Goal: Task Accomplishment & Management: Use online tool/utility

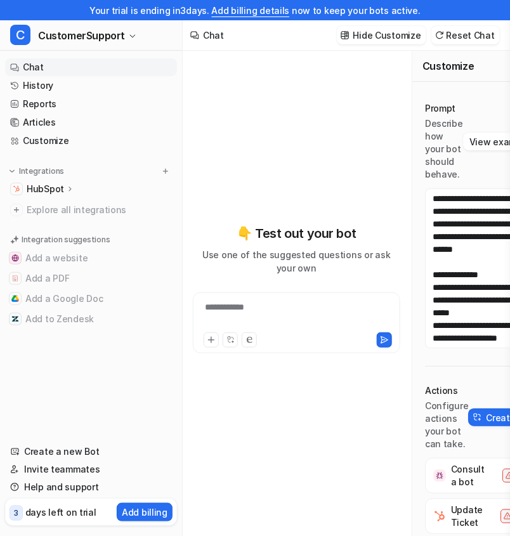
scroll to position [723, 0]
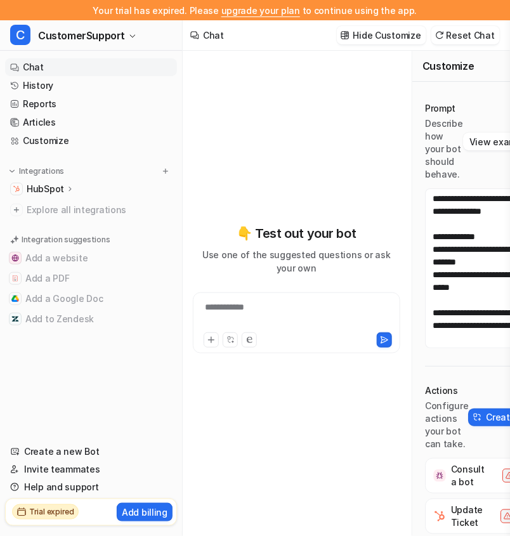
click at [284, 95] on div "**********" at bounding box center [296, 288] width 207 height 475
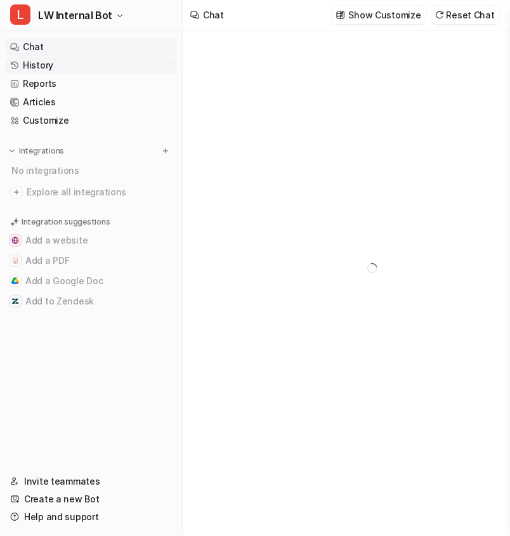
type textarea "**********"
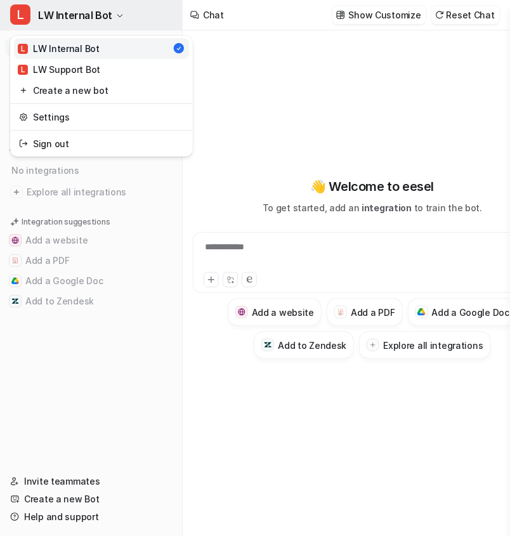
click at [112, 6] on button "L LW Internal Bot" at bounding box center [91, 15] width 182 height 30
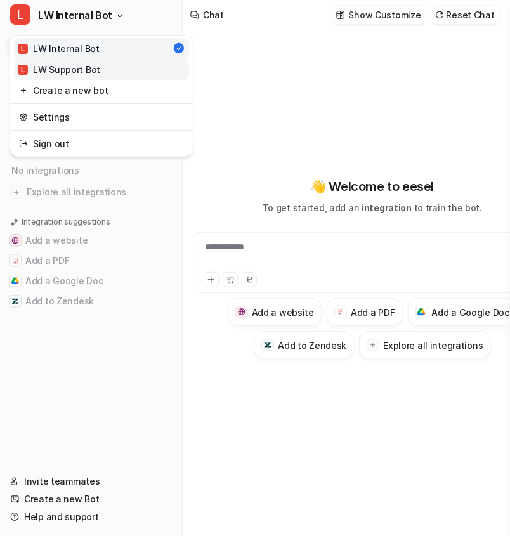
click at [93, 66] on div "L LW Support Bot" at bounding box center [59, 69] width 82 height 13
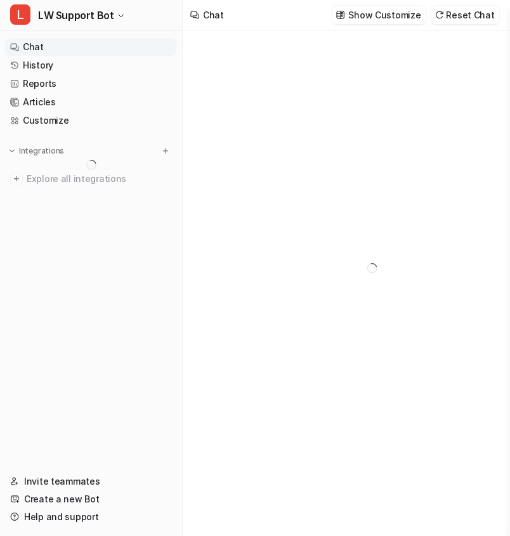
type textarea "**********"
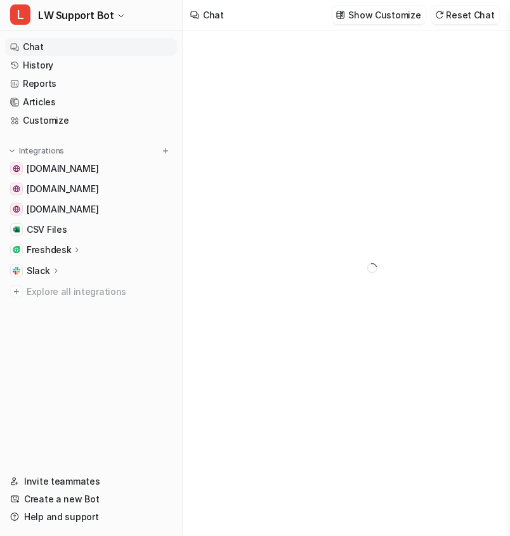
click at [51, 246] on p "Freshdesk" at bounding box center [49, 250] width 44 height 13
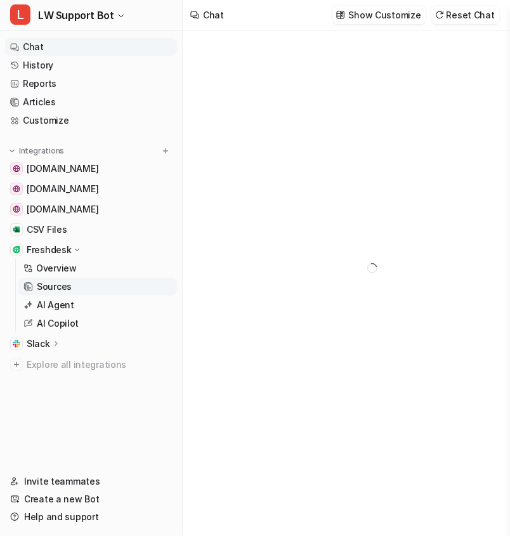
click at [53, 282] on p "Sources" at bounding box center [54, 286] width 35 height 13
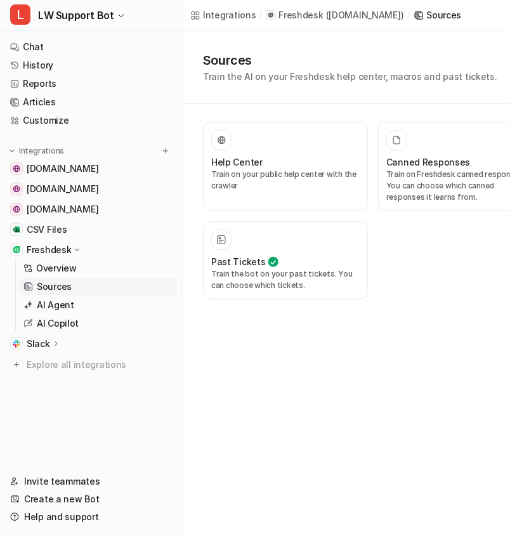
scroll to position [0, 21]
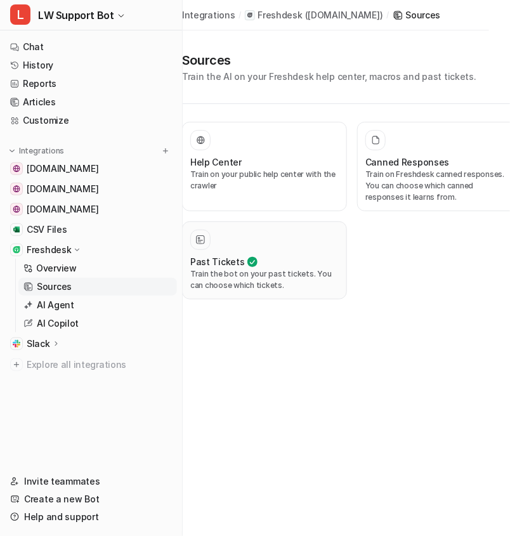
click at [308, 268] on p "Train the bot on your past tickets. You can choose which tickets." at bounding box center [264, 279] width 148 height 23
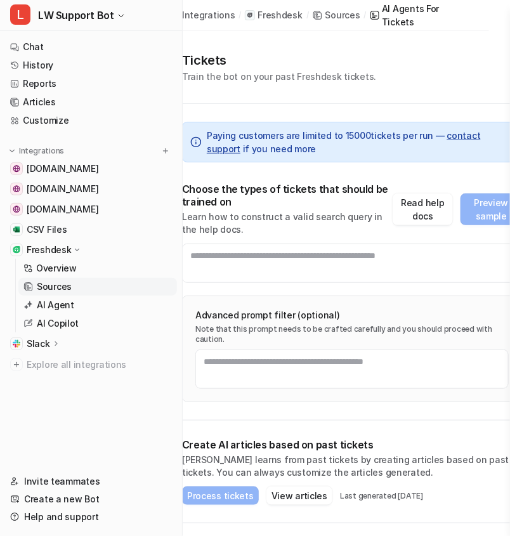
scroll to position [0, 53]
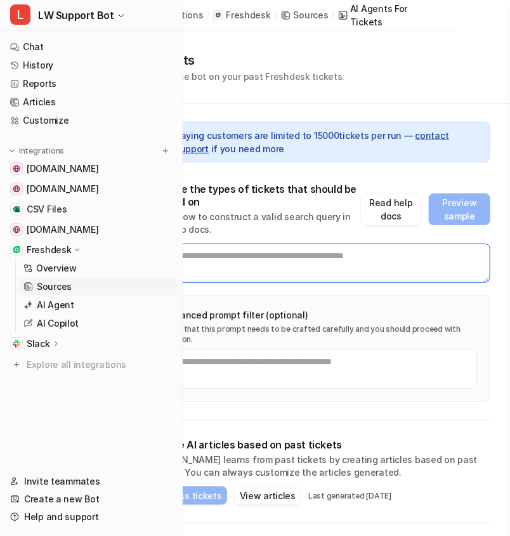
click at [320, 270] on textarea at bounding box center [320, 263] width 340 height 39
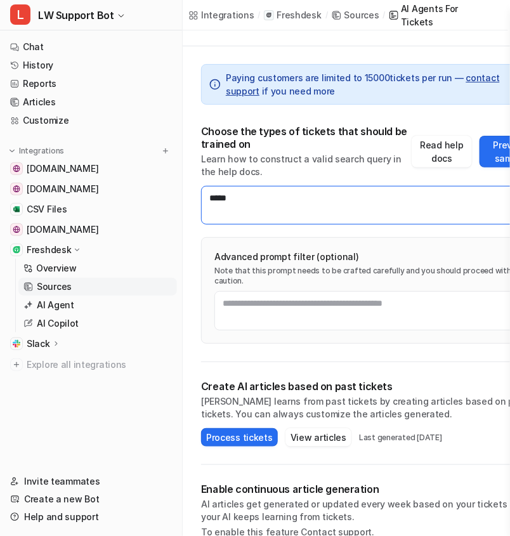
scroll to position [77, 2]
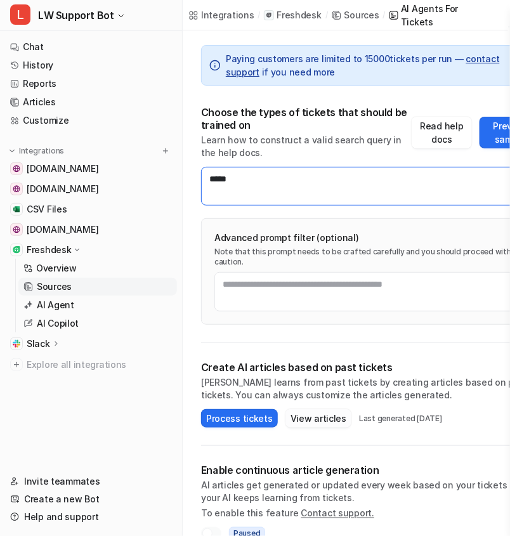
type textarea "*****"
click at [322, 409] on button "View articles" at bounding box center [319, 418] width 66 height 18
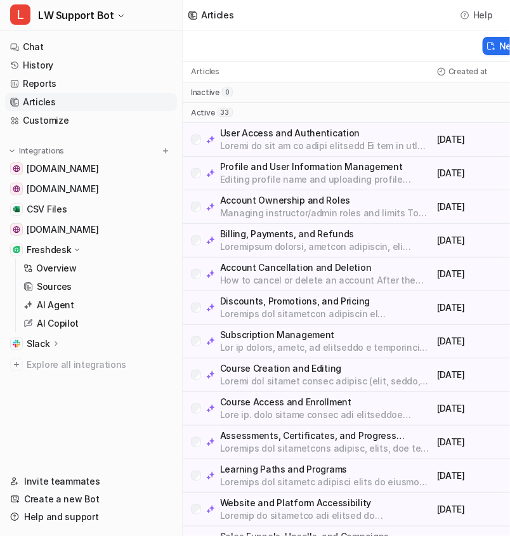
click at [325, 246] on p at bounding box center [326, 246] width 212 height 13
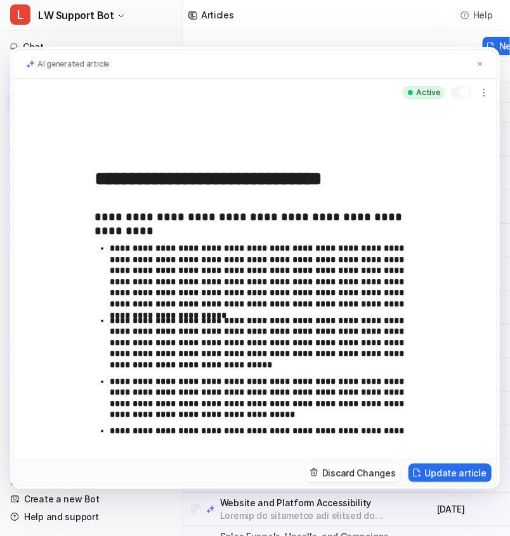
scroll to position [476, 0]
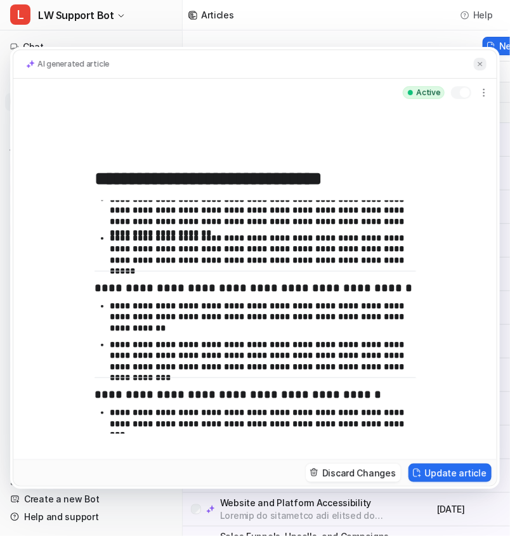
click at [482, 63] on img at bounding box center [480, 64] width 8 height 8
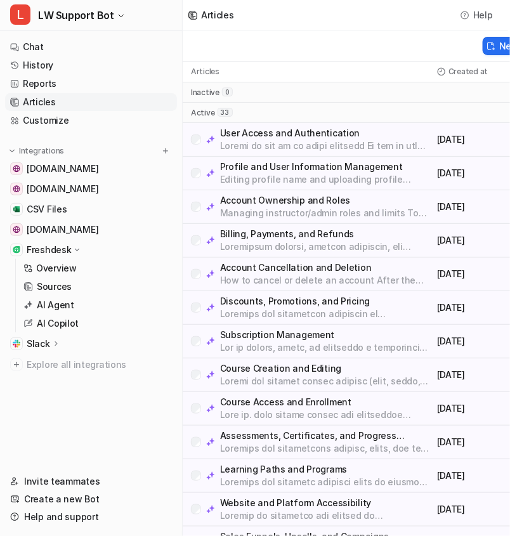
click at [62, 246] on p "Freshdesk" at bounding box center [49, 250] width 44 height 13
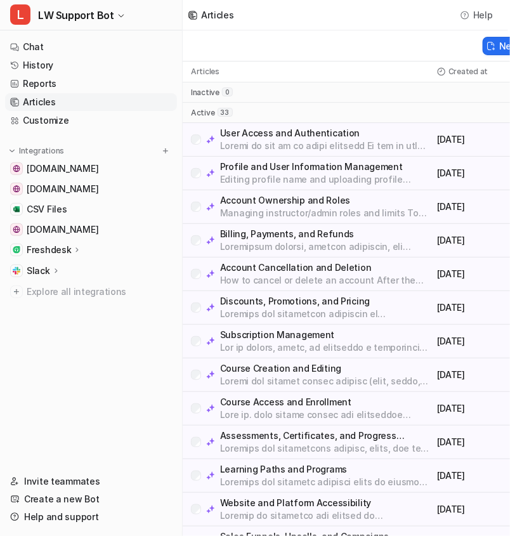
click at [47, 249] on p "Freshdesk" at bounding box center [49, 250] width 44 height 13
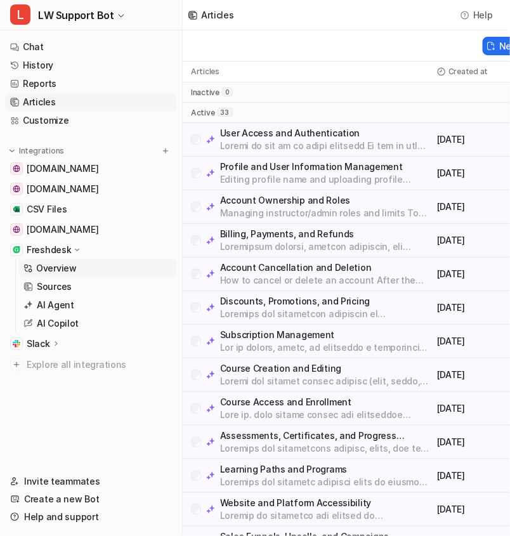
click at [51, 266] on p "Overview" at bounding box center [56, 268] width 41 height 13
click at [53, 287] on p "Sources" at bounding box center [54, 286] width 35 height 13
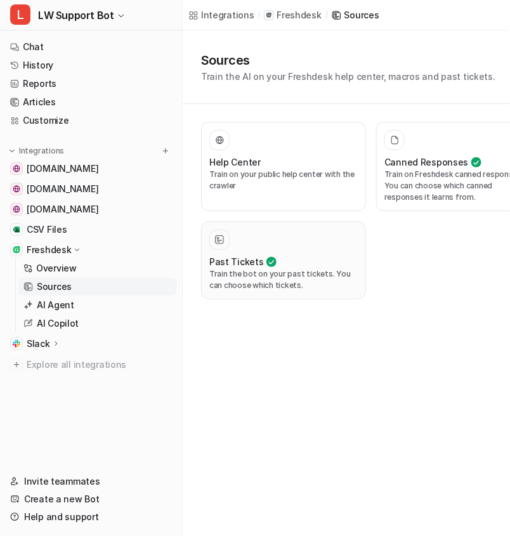
click at [256, 262] on h3 "Past Tickets" at bounding box center [236, 261] width 55 height 13
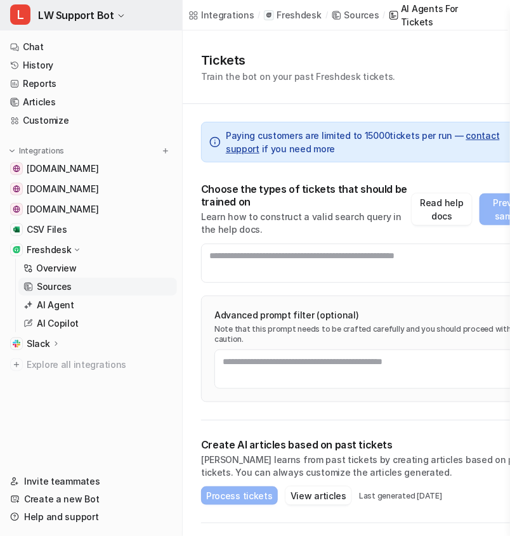
click at [110, 16] on span "LW Support Bot" at bounding box center [76, 15] width 76 height 18
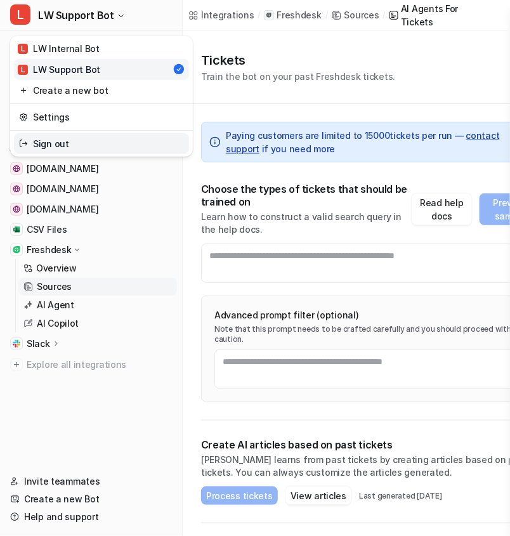
click at [61, 143] on link "Sign out" at bounding box center [101, 143] width 175 height 21
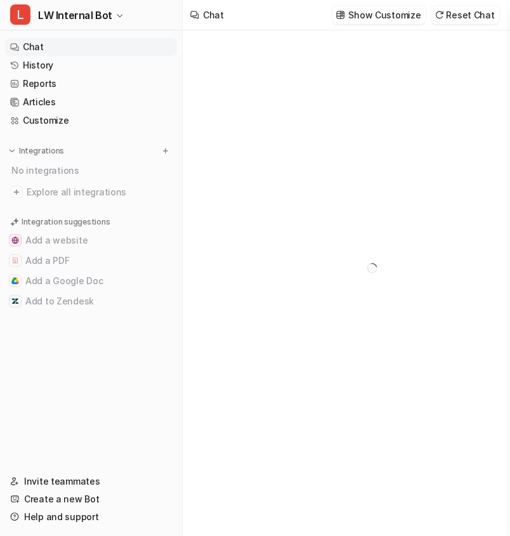
type textarea "**********"
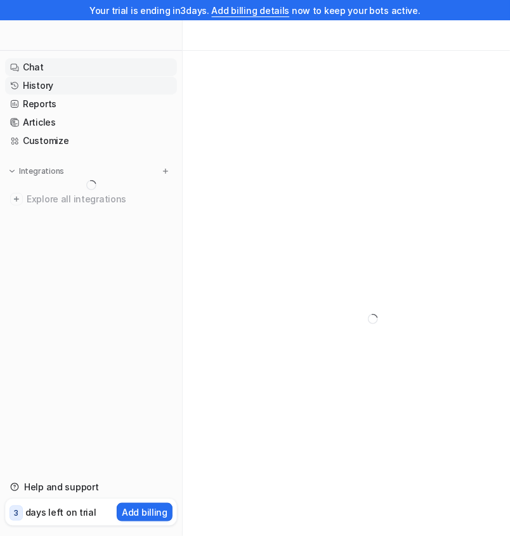
click at [53, 88] on link "History" at bounding box center [91, 86] width 172 height 18
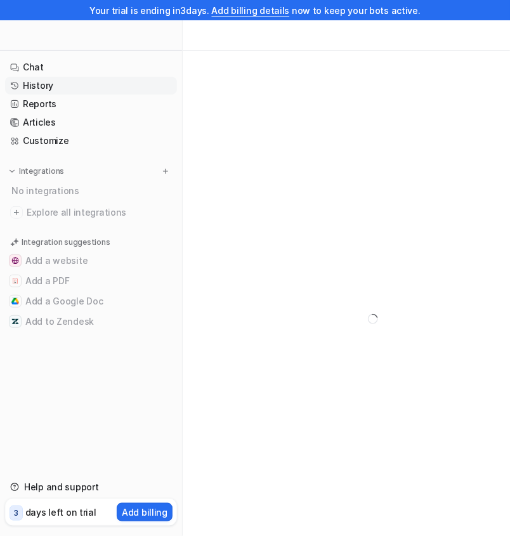
click at [72, 26] on div at bounding box center [91, 35] width 182 height 30
click at [60, 105] on link "Reports" at bounding box center [91, 104] width 172 height 18
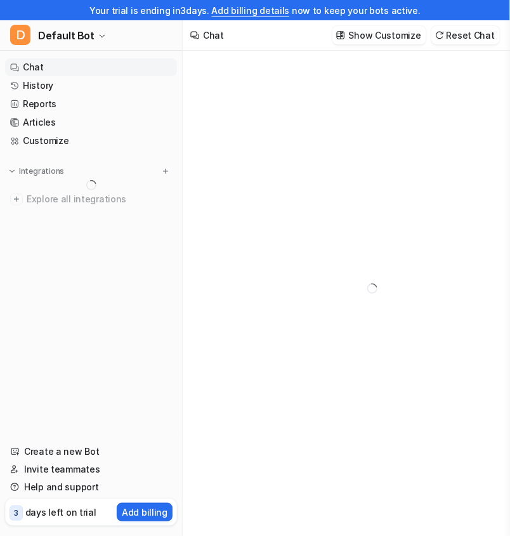
type textarea "**********"
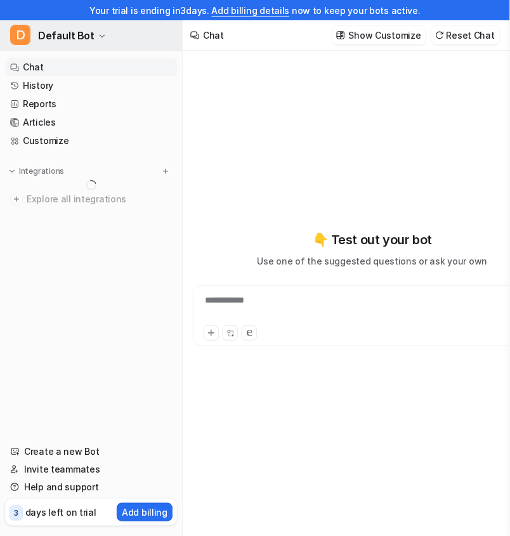
click at [121, 34] on button "D Default Bot" at bounding box center [91, 35] width 182 height 30
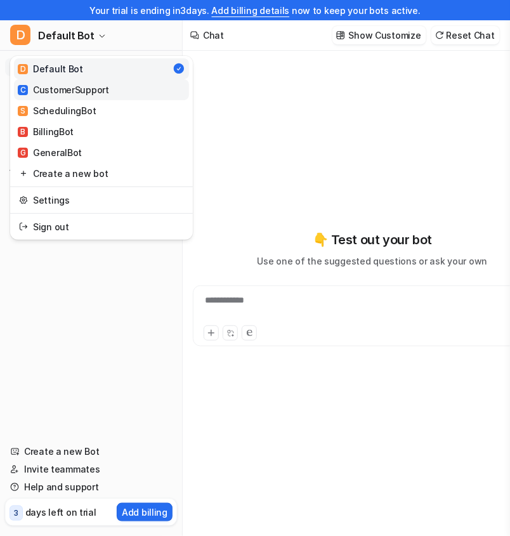
click at [67, 93] on div "C CustomerSupport" at bounding box center [63, 89] width 91 height 13
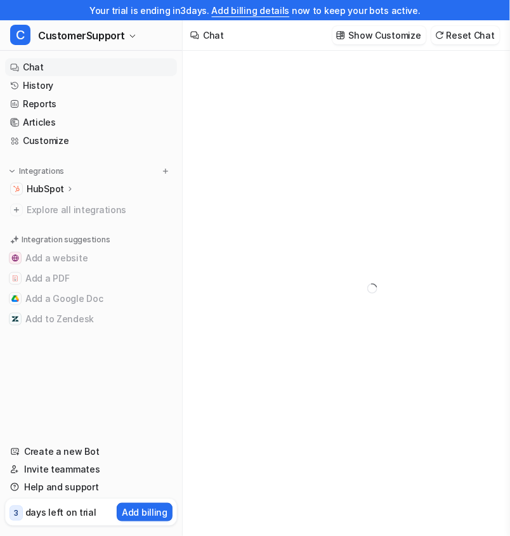
click at [69, 187] on icon at bounding box center [70, 189] width 3 height 4
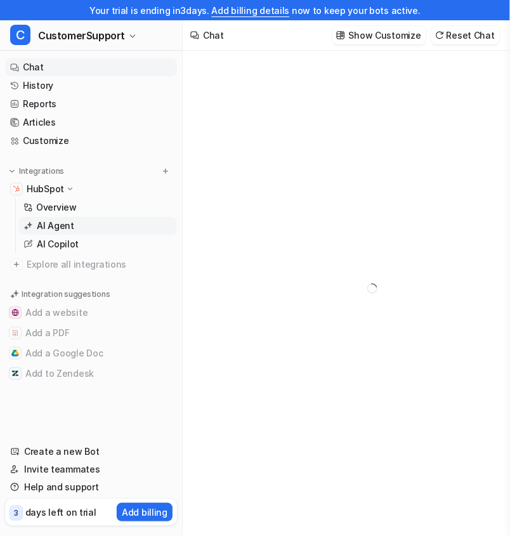
click at [63, 226] on p "AI Agent" at bounding box center [55, 226] width 37 height 13
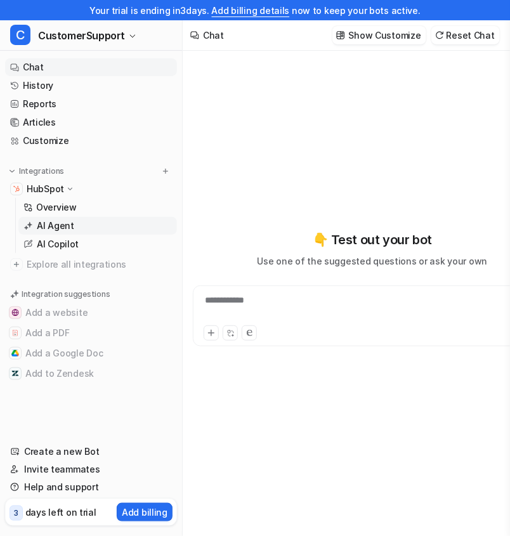
type textarea "**********"
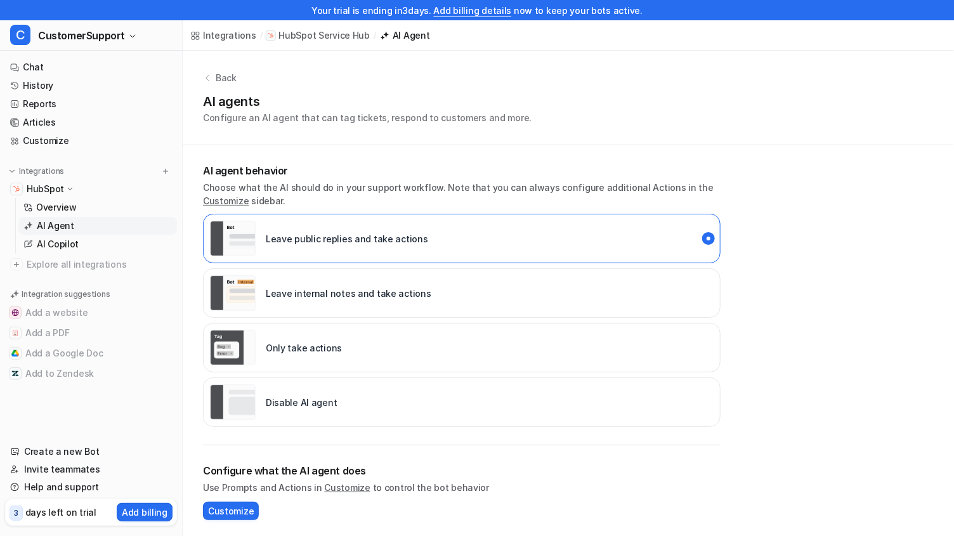
click at [259, 117] on p "Configure an AI agent that can tag tickets, respond to customers and more." at bounding box center [367, 117] width 329 height 13
click at [231, 181] on p "Choose what the AI should do in your support workflow. Note that you can always…" at bounding box center [462, 194] width 518 height 27
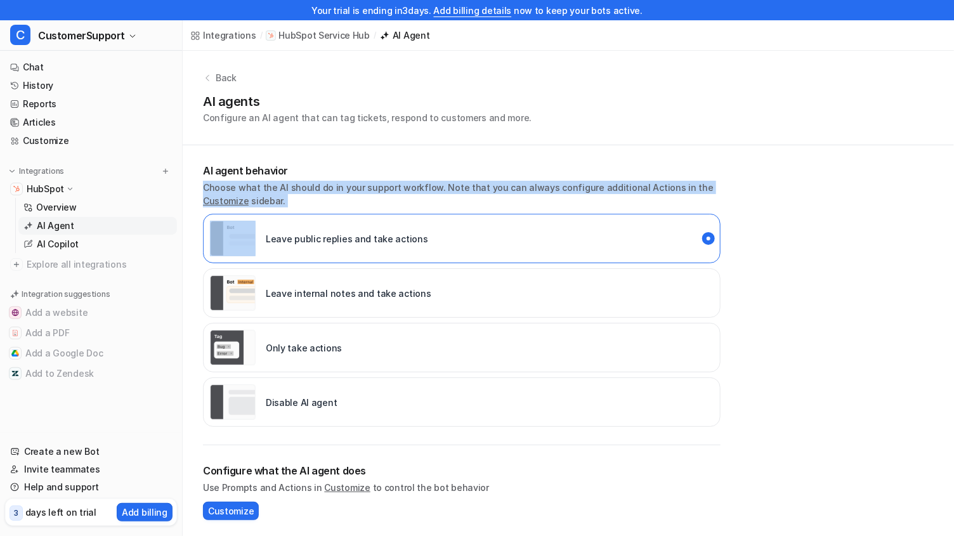
click at [231, 181] on p "Choose what the AI should do in your support workflow. Note that you can always…" at bounding box center [462, 194] width 518 height 27
drag, startPoint x: 231, startPoint y: 181, endPoint x: 244, endPoint y: 181, distance: 12.7
click at [236, 181] on p "Choose what the AI should do in your support workflow. Note that you can always…" at bounding box center [462, 194] width 518 height 27
click at [339, 180] on div "AI agent behavior Choose what the AI should do in your support workflow. Note t…" at bounding box center [462, 185] width 518 height 44
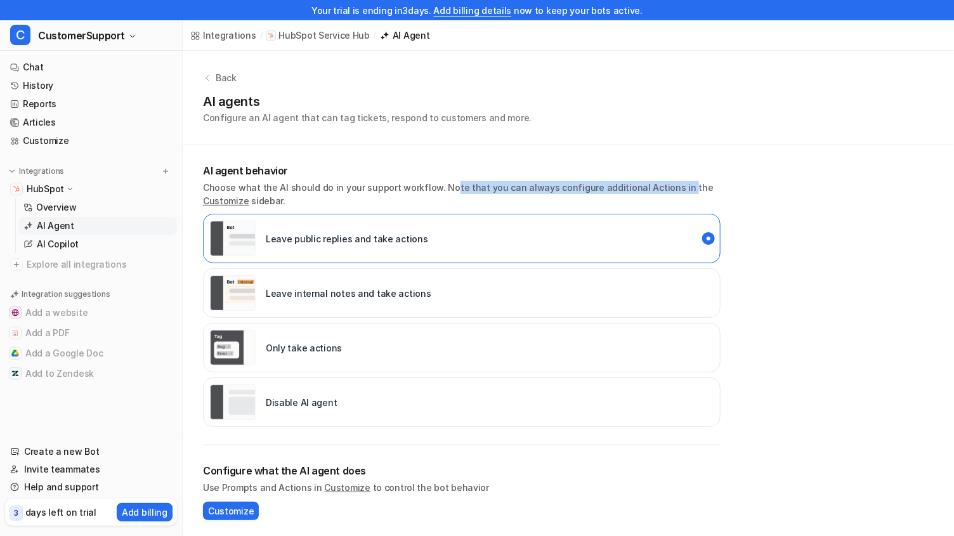
drag, startPoint x: 443, startPoint y: 188, endPoint x: 665, endPoint y: 181, distance: 221.5
click at [509, 181] on p "Choose what the AI should do in your support workflow. Note that you can always…" at bounding box center [462, 194] width 518 height 27
click at [322, 302] on div "Leave internal notes and take actions" at bounding box center [320, 293] width 221 height 36
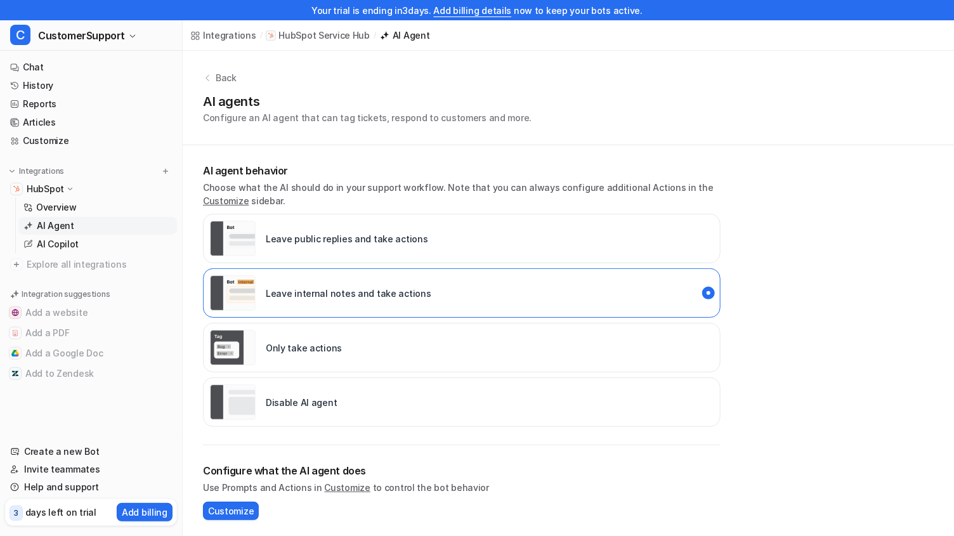
click at [306, 235] on p "Leave public replies and take actions" at bounding box center [347, 238] width 162 height 13
click at [294, 239] on p "Leave public replies and take actions" at bounding box center [347, 238] width 162 height 13
click at [86, 81] on link "History" at bounding box center [91, 86] width 172 height 18
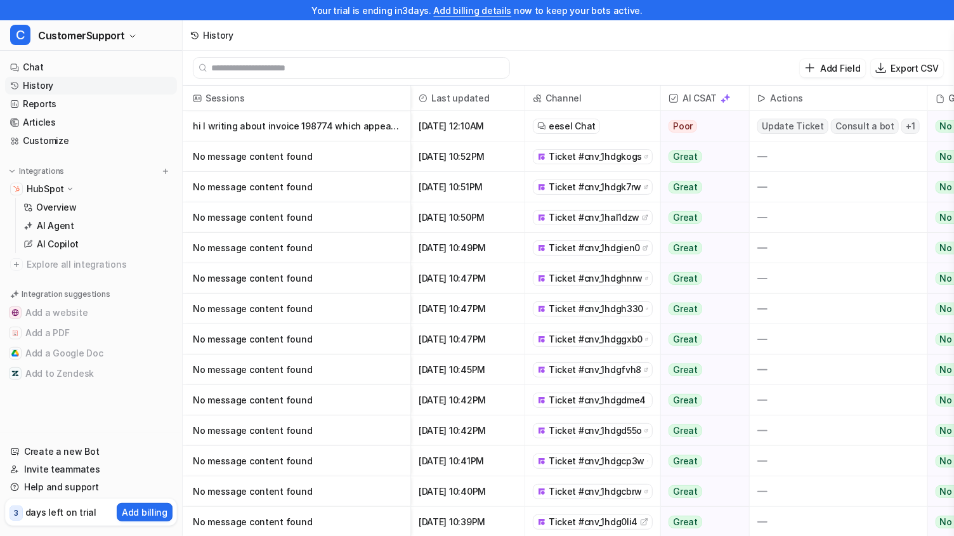
click at [301, 185] on p "No message content found" at bounding box center [296, 187] width 207 height 30
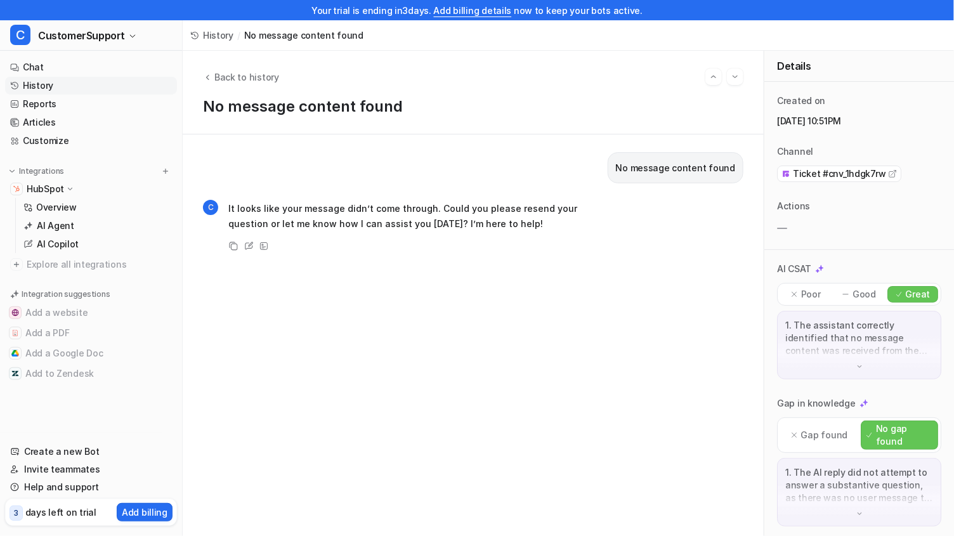
click at [509, 169] on p "No message content found" at bounding box center [675, 168] width 119 height 15
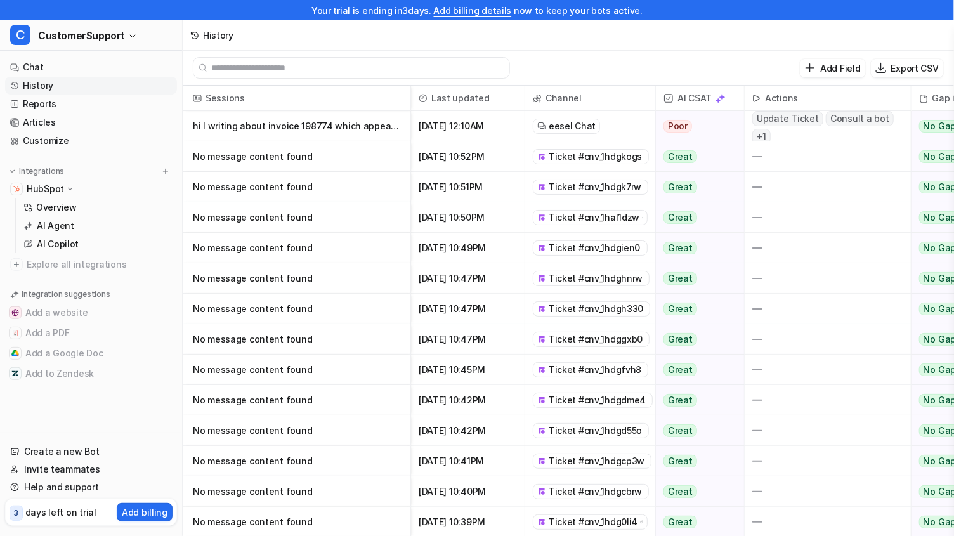
click at [429, 343] on span "[DATE] 10:47PM" at bounding box center [467, 339] width 103 height 30
click at [328, 332] on p "No message content found" at bounding box center [296, 339] width 207 height 30
click at [334, 125] on p "hi I writing about invoice 198774 which appears to be in the wrong amount. [GEO…" at bounding box center [296, 126] width 207 height 30
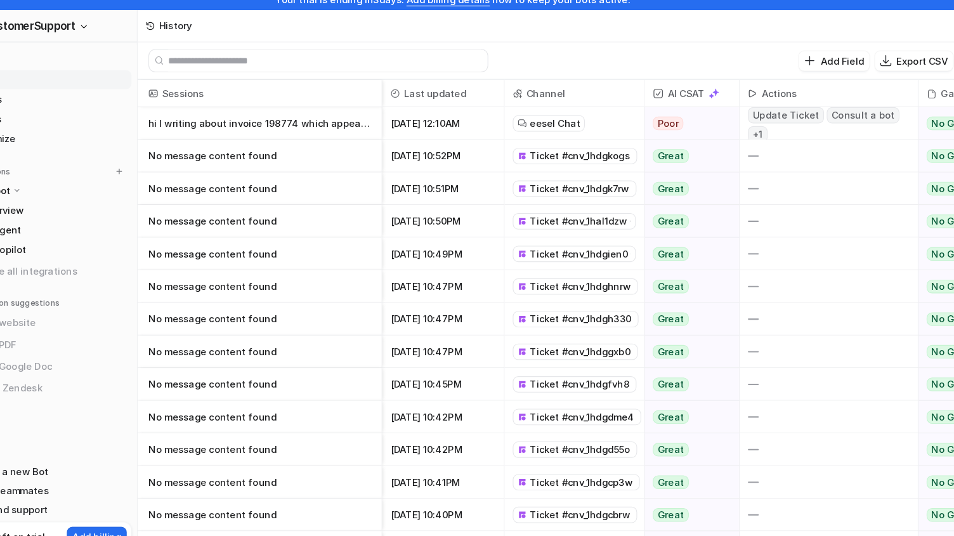
click at [509, 159] on span "[DATE] 10:52PM" at bounding box center [467, 156] width 103 height 30
click at [509, 154] on span "Ticket #cnv_1hdgkogs" at bounding box center [595, 156] width 93 height 13
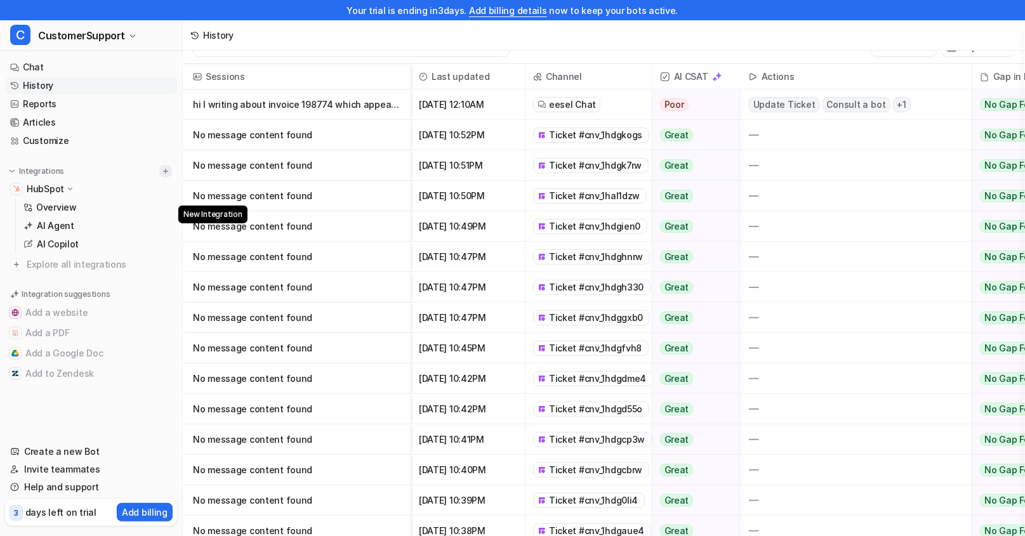
click at [166, 173] on img at bounding box center [165, 171] width 9 height 9
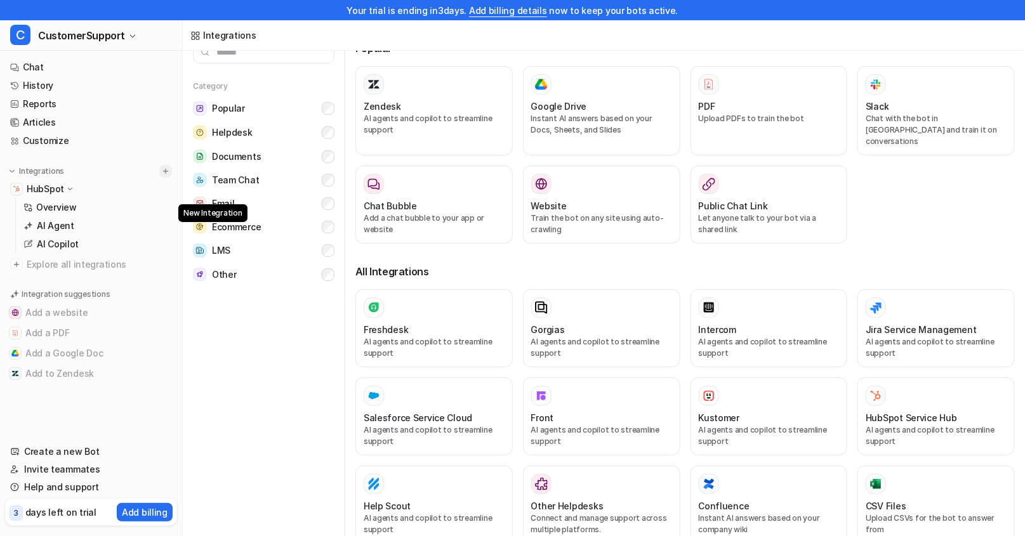
scroll to position [20, 0]
click at [249, 54] on input "text" at bounding box center [263, 52] width 141 height 23
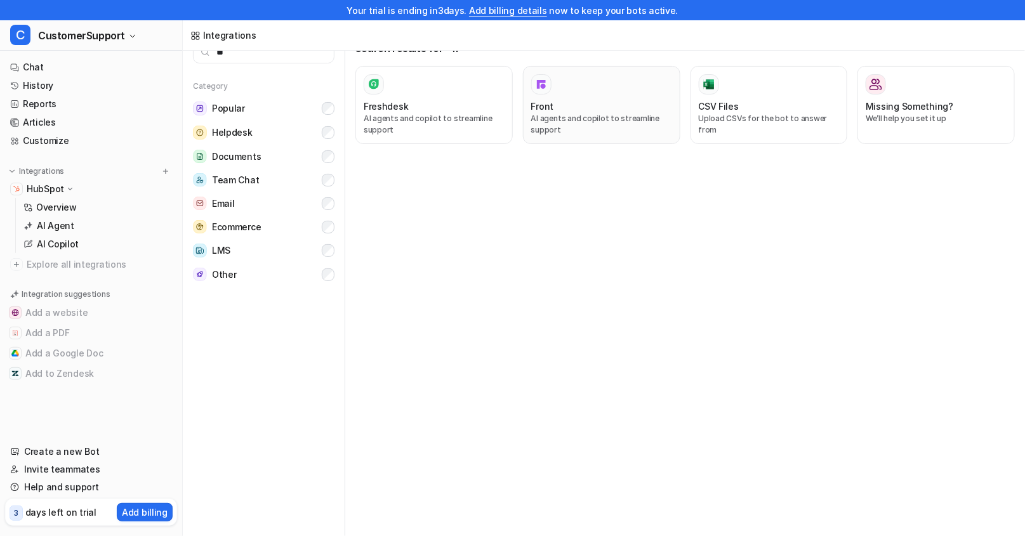
type input "**"
click at [509, 91] on div at bounding box center [601, 84] width 141 height 20
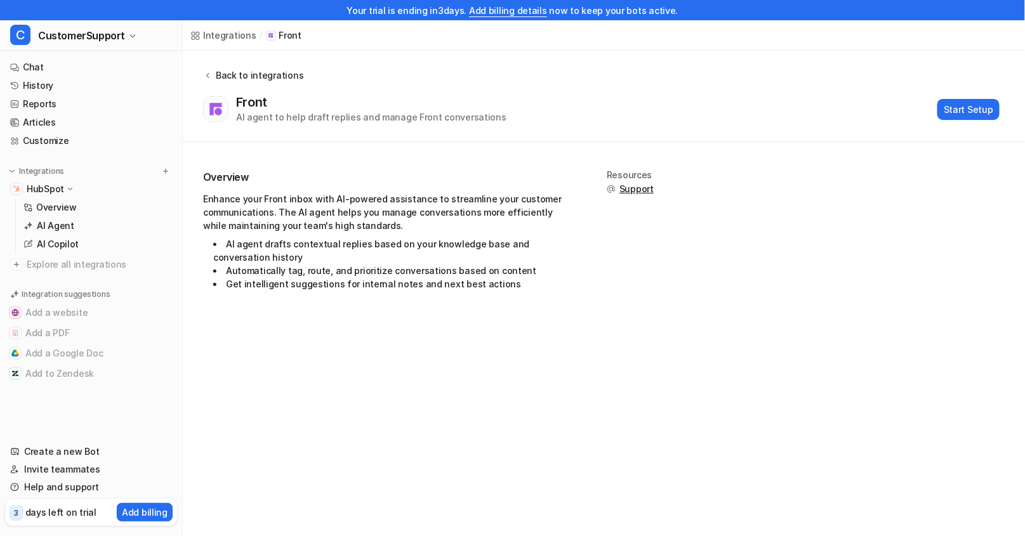
click at [234, 74] on div "Back to integrations" at bounding box center [257, 75] width 91 height 13
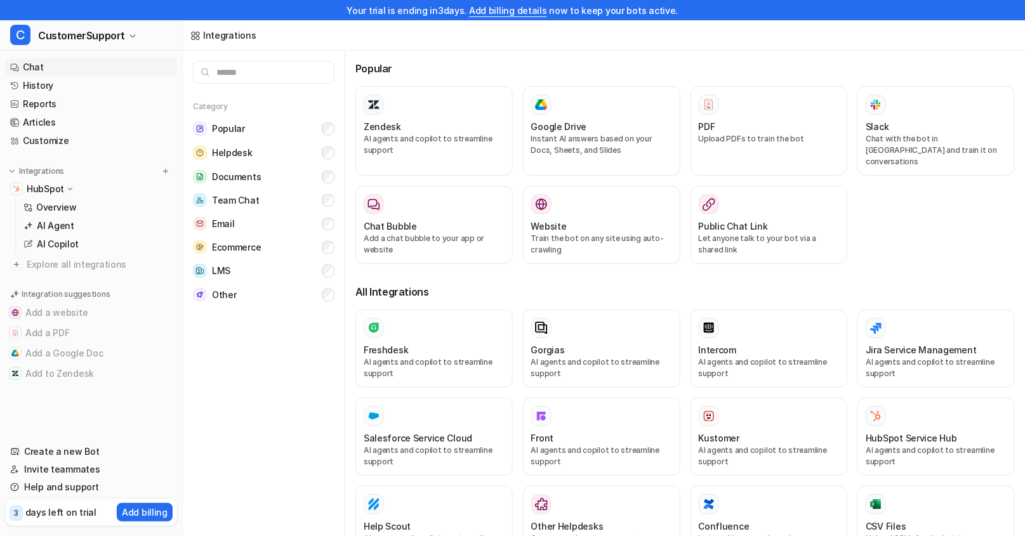
click at [43, 67] on link "Chat" at bounding box center [91, 67] width 172 height 18
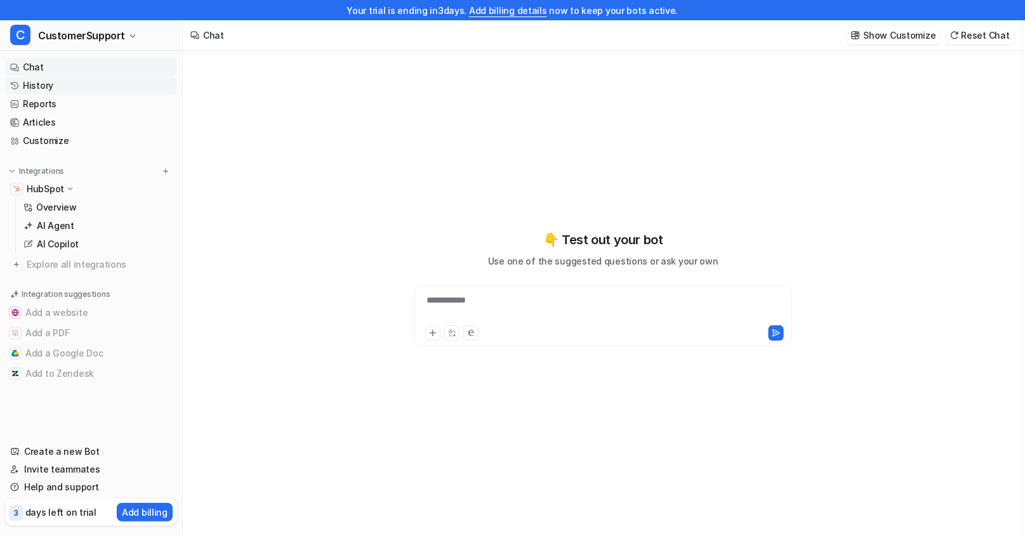
click at [29, 86] on link "History" at bounding box center [91, 86] width 172 height 18
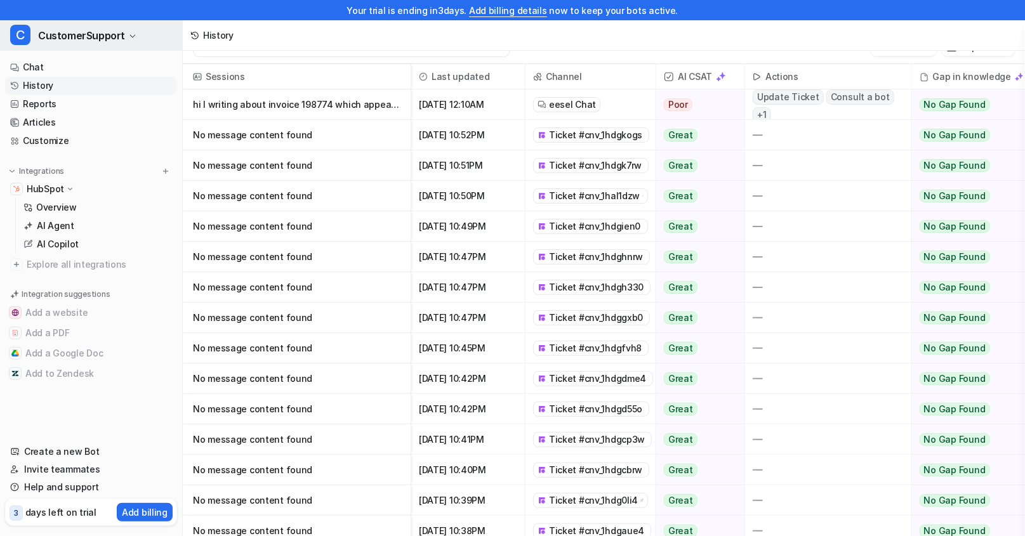
click at [122, 34] on button "C CustomerSupport" at bounding box center [91, 35] width 182 height 30
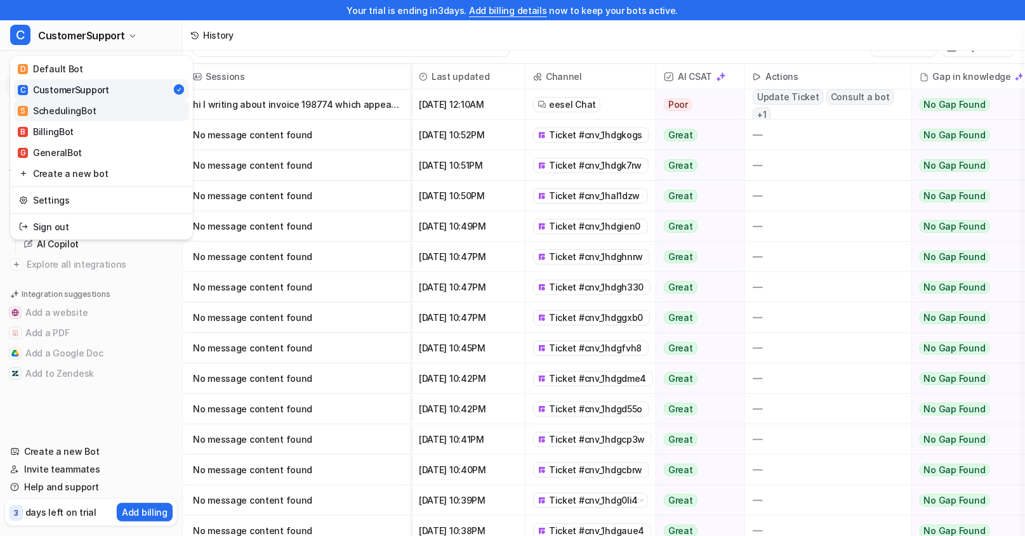
click at [124, 107] on link "S SchedulingBot" at bounding box center [101, 110] width 175 height 21
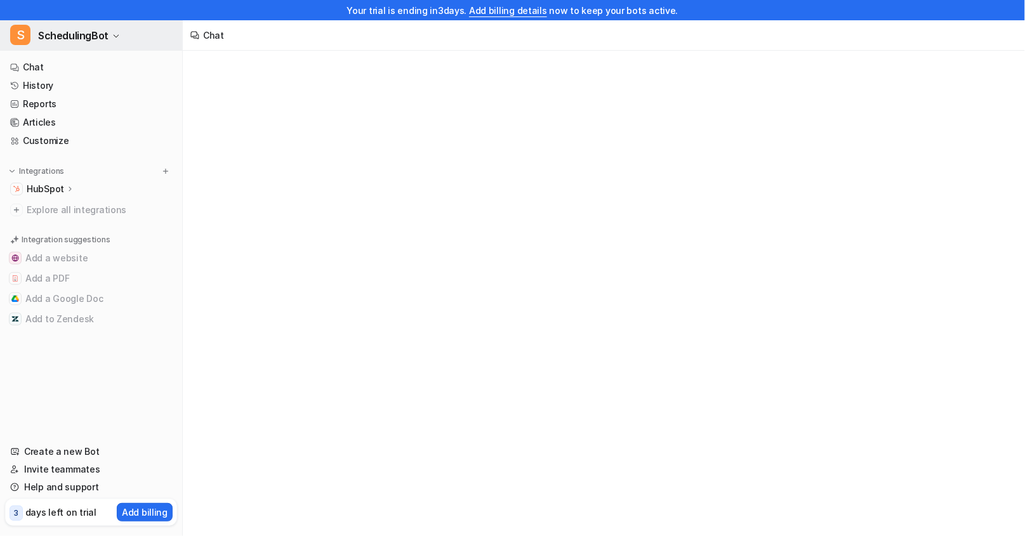
click at [108, 34] on button "S SchedulingBot" at bounding box center [91, 35] width 182 height 30
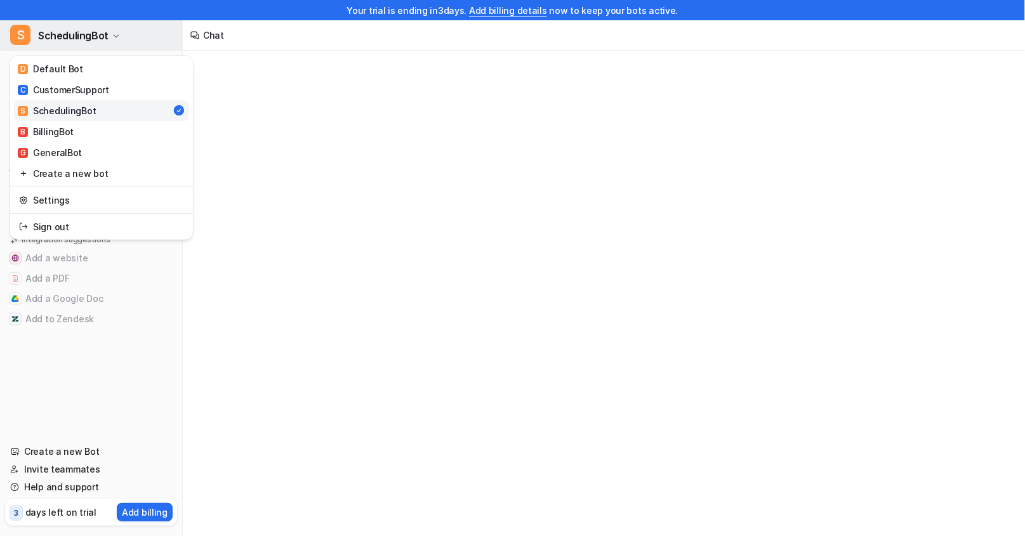
click at [108, 34] on button "S SchedulingBot" at bounding box center [91, 35] width 182 height 30
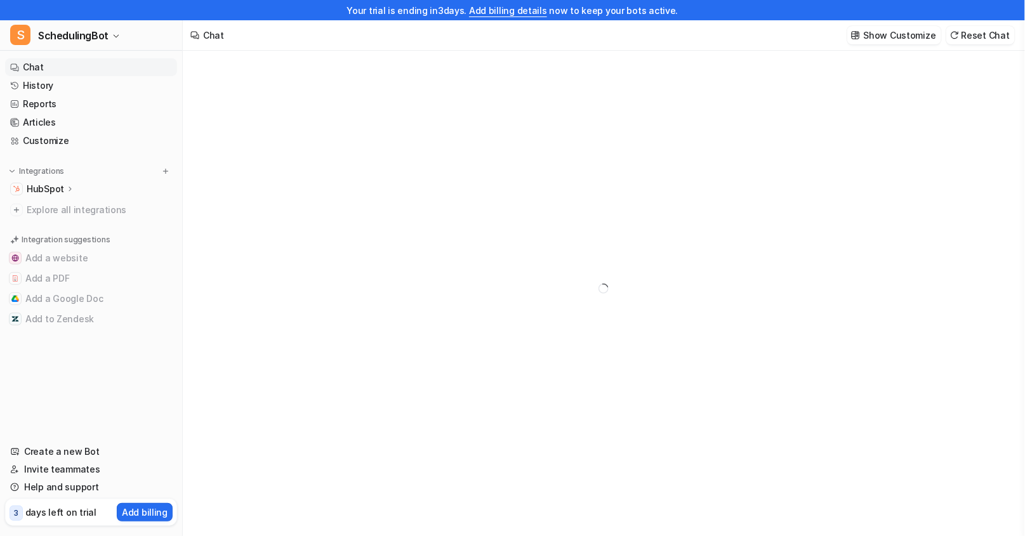
type textarea "**********"
click at [54, 89] on link "History" at bounding box center [91, 86] width 172 height 18
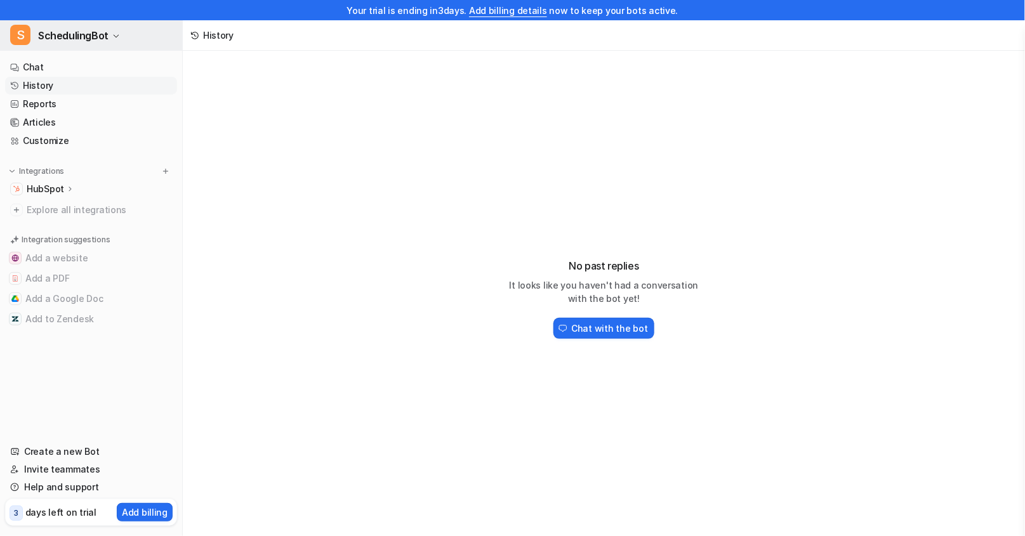
click at [60, 38] on span "SchedulingBot" at bounding box center [73, 36] width 70 height 18
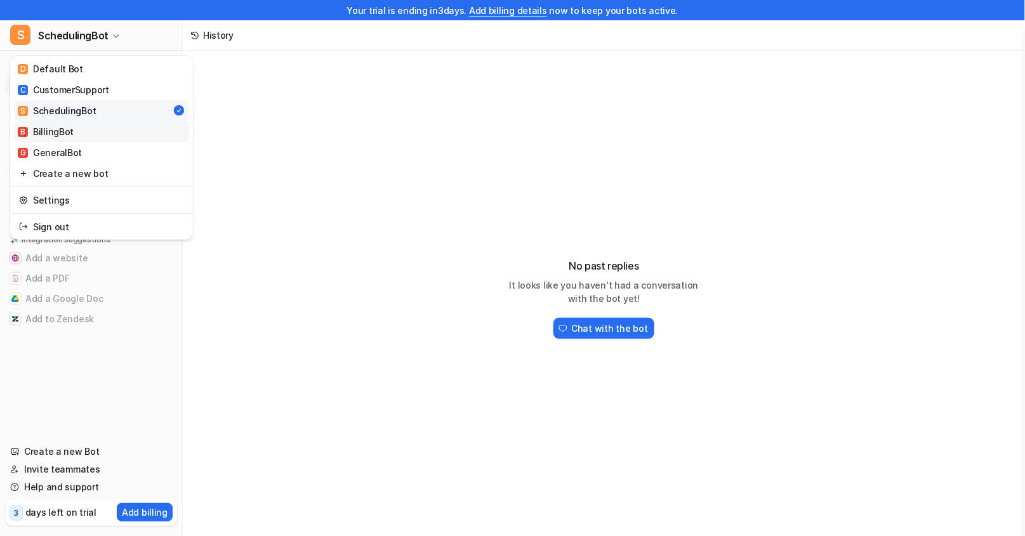
click at [89, 131] on link "B BillingBot" at bounding box center [101, 131] width 175 height 21
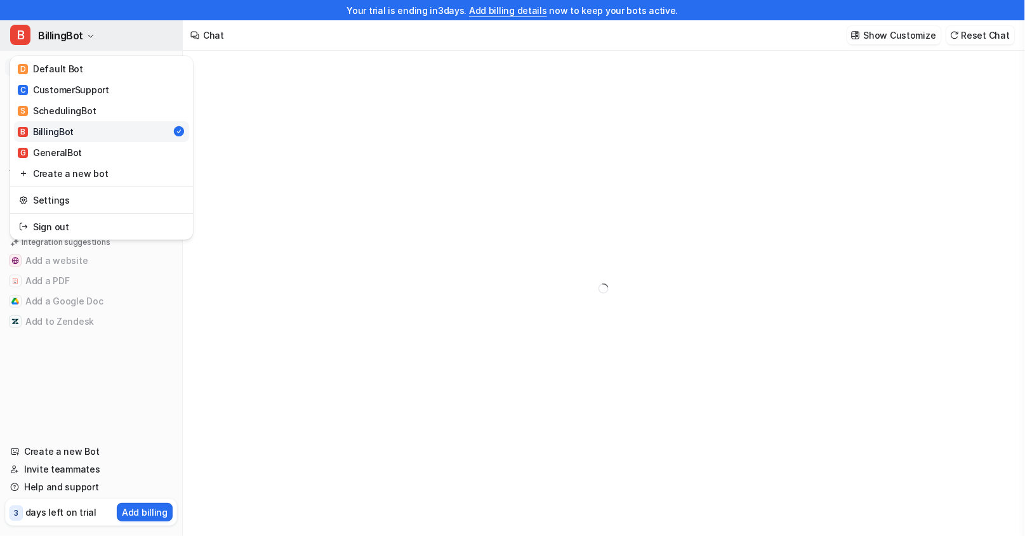
click at [77, 25] on button "B BillingBot" at bounding box center [91, 35] width 182 height 30
type textarea "**********"
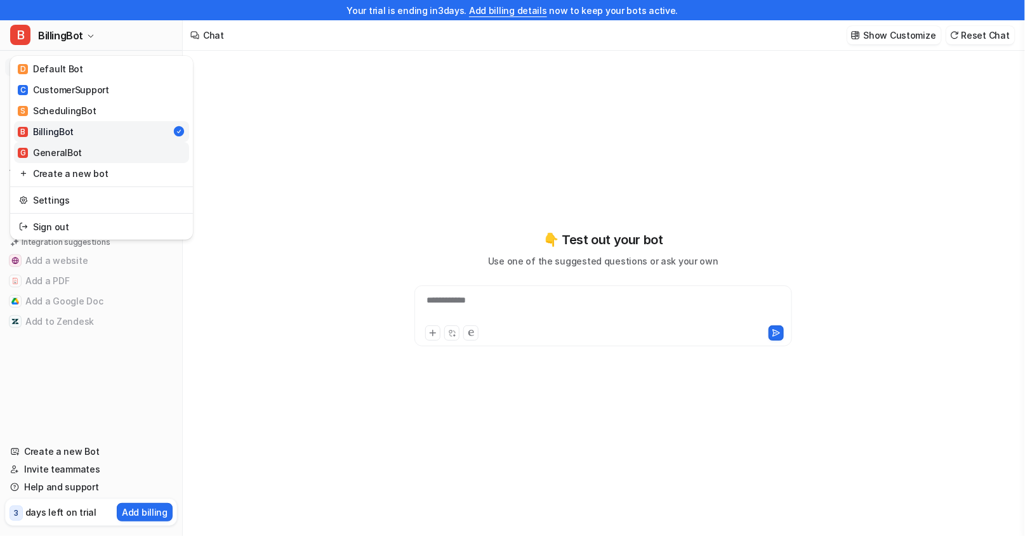
click at [96, 154] on link "G GeneralBot" at bounding box center [101, 152] width 175 height 21
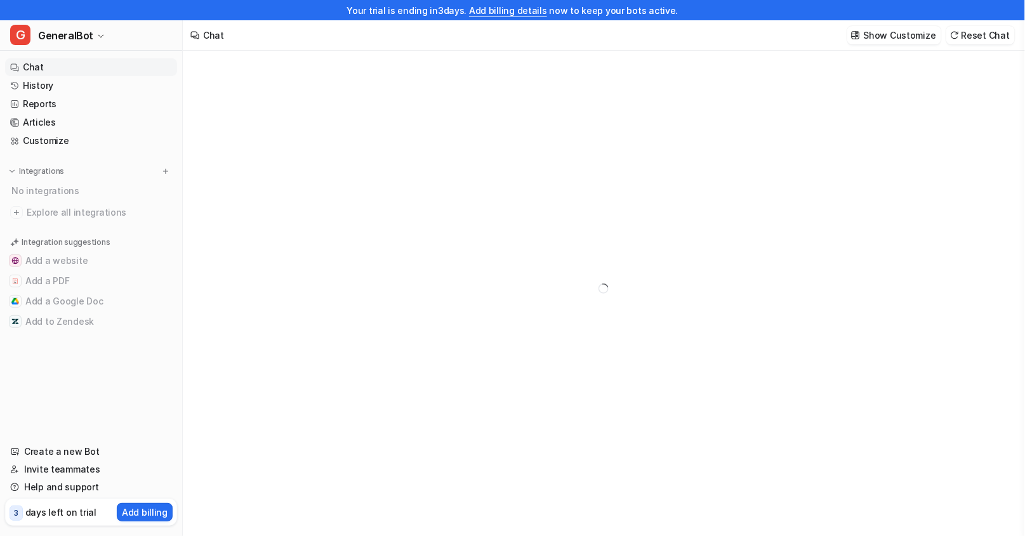
type textarea "**********"
click at [77, 41] on span "GeneralBot" at bounding box center [65, 36] width 55 height 18
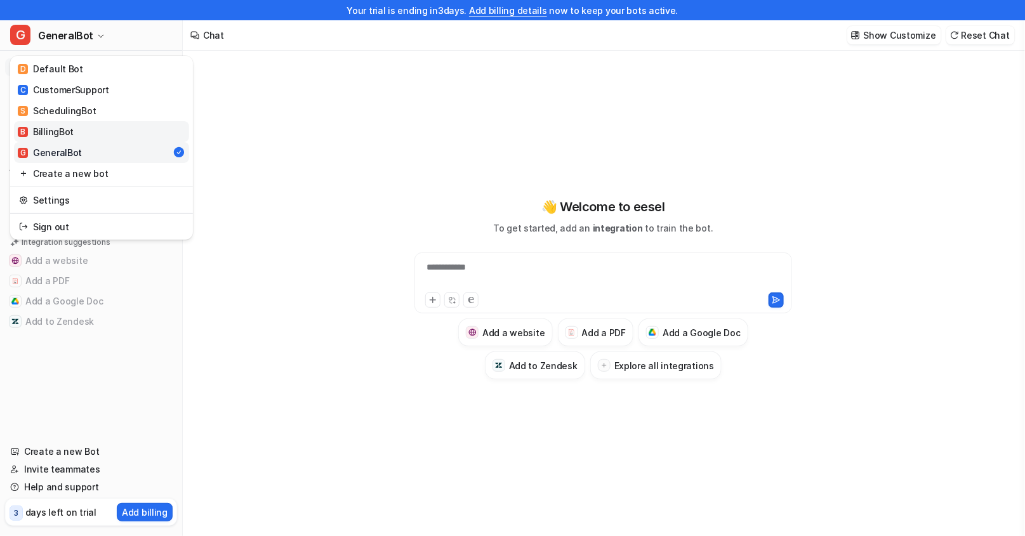
click at [81, 125] on link "B BillingBot" at bounding box center [101, 131] width 175 height 21
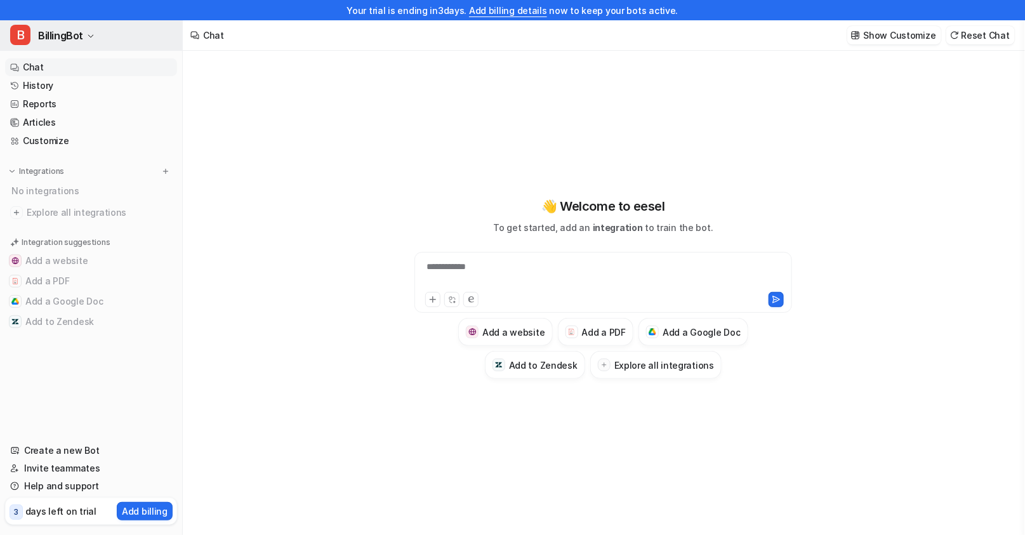
click at [58, 36] on span "BillingBot" at bounding box center [60, 36] width 45 height 18
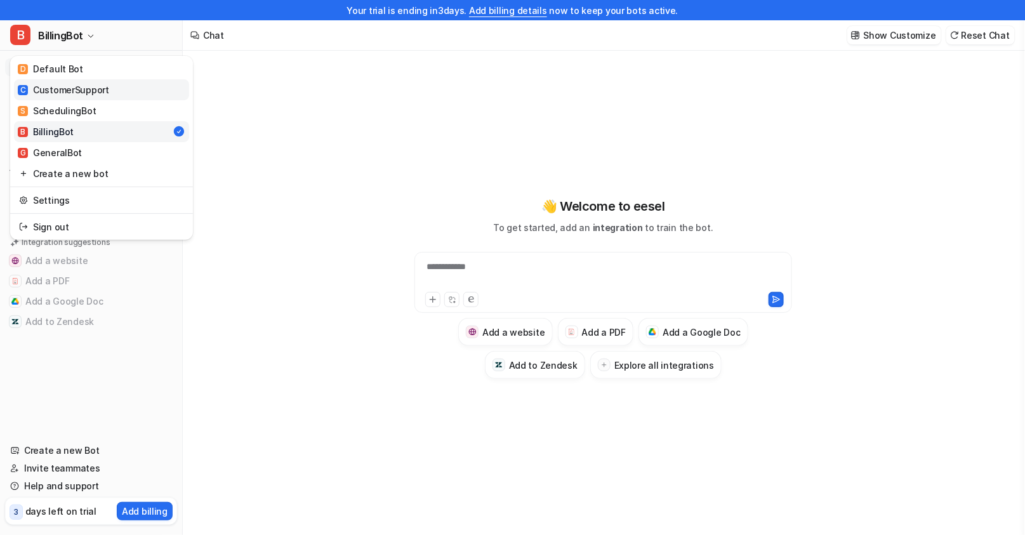
click at [85, 86] on div "C CustomerSupport" at bounding box center [63, 89] width 91 height 13
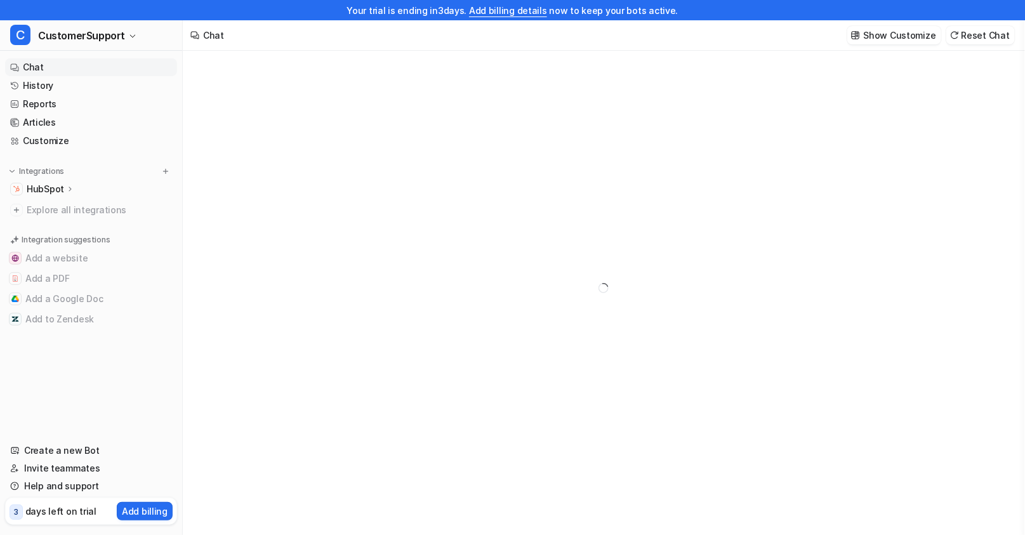
click at [48, 188] on p "HubSpot" at bounding box center [45, 189] width 37 height 13
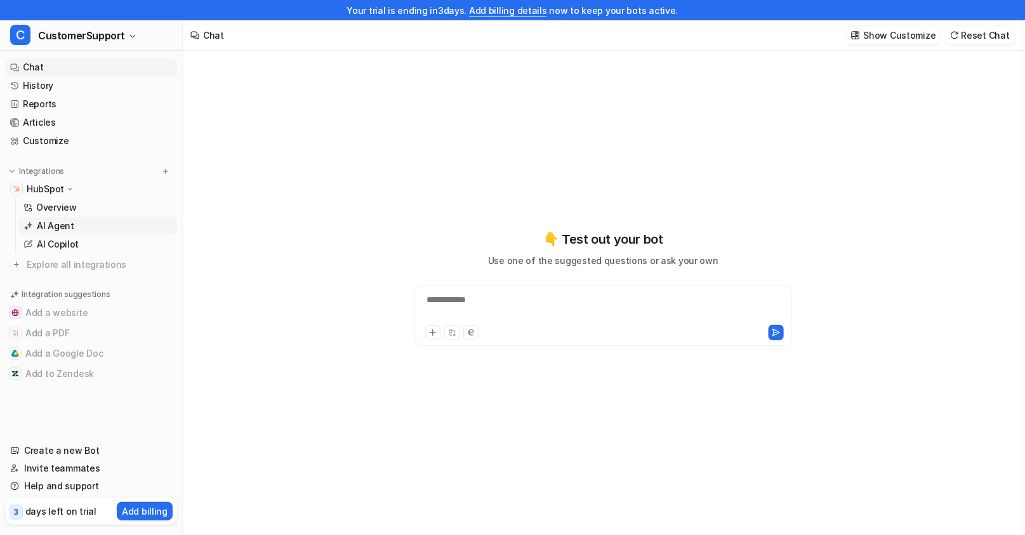
click at [81, 225] on link "AI Agent" at bounding box center [97, 226] width 159 height 18
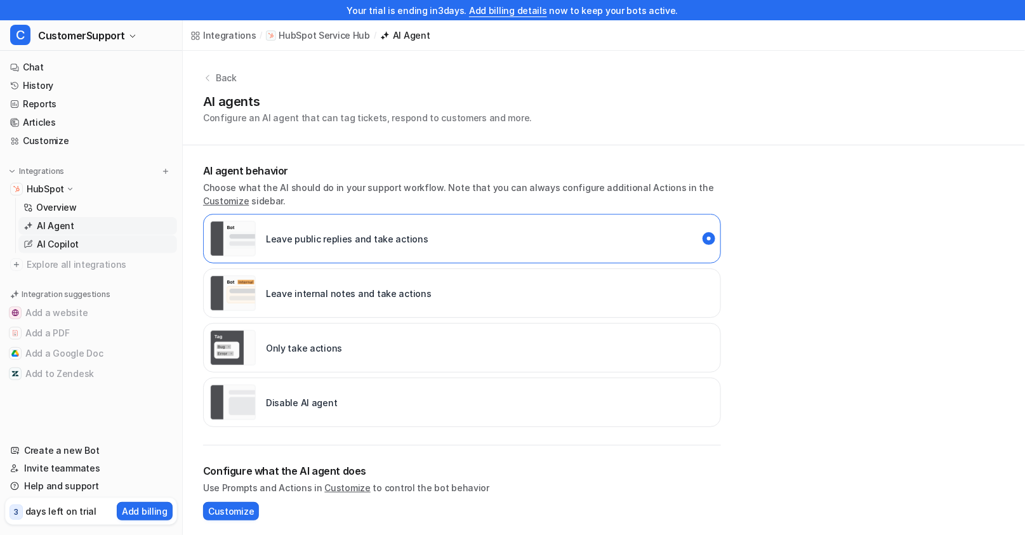
click at [72, 238] on p "AI Copilot" at bounding box center [58, 244] width 42 height 13
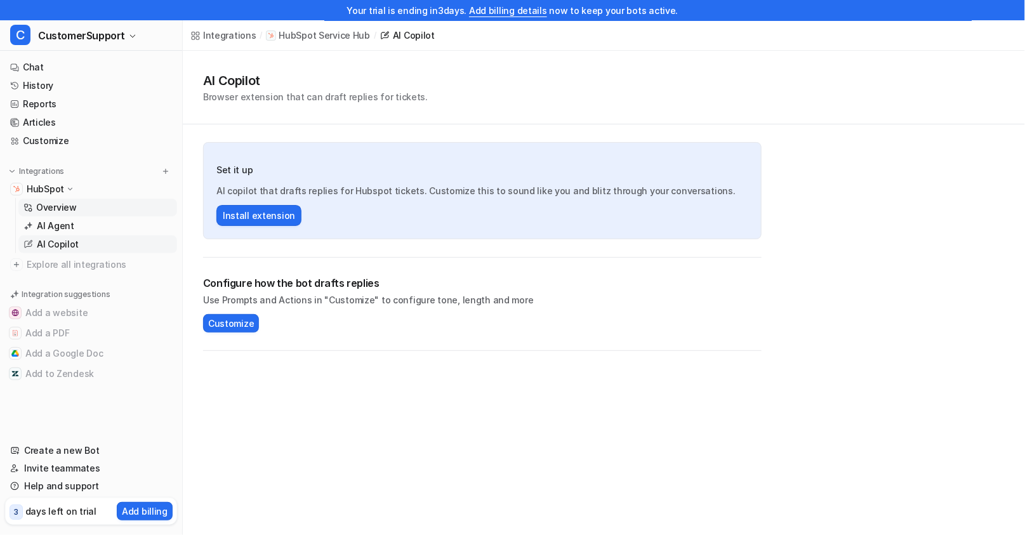
click at [73, 204] on p "Overview" at bounding box center [56, 207] width 41 height 13
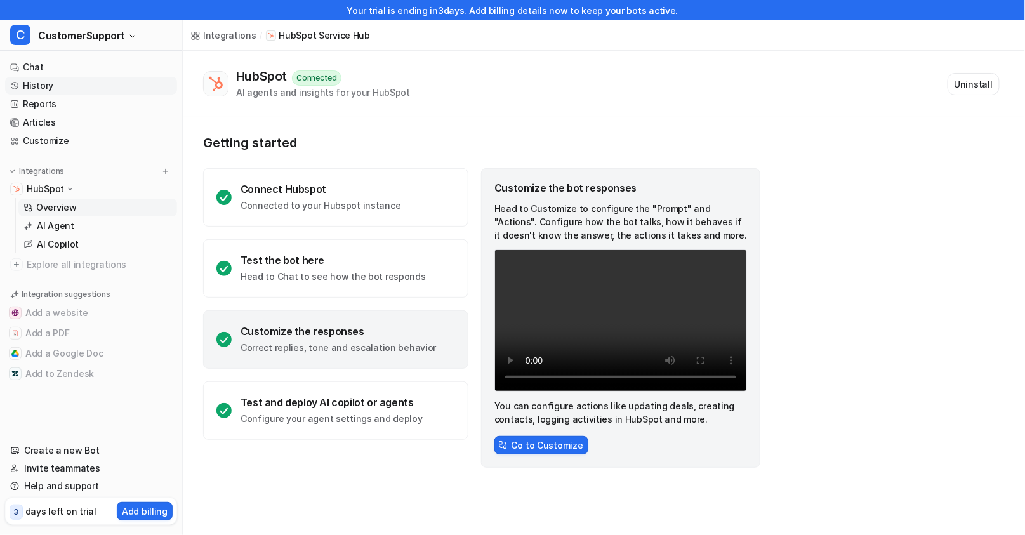
click at [106, 90] on link "History" at bounding box center [91, 86] width 172 height 18
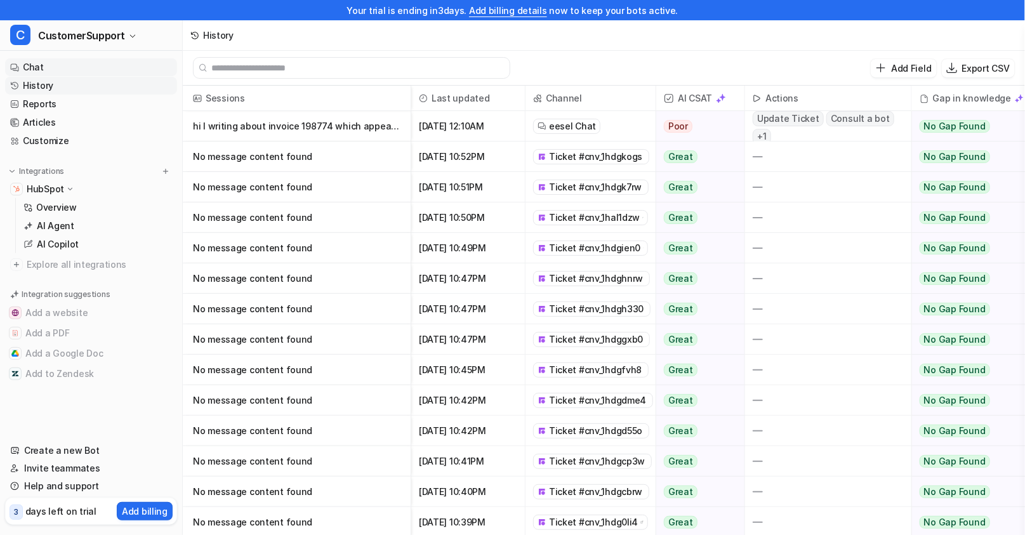
click at [107, 65] on link "Chat" at bounding box center [91, 67] width 172 height 18
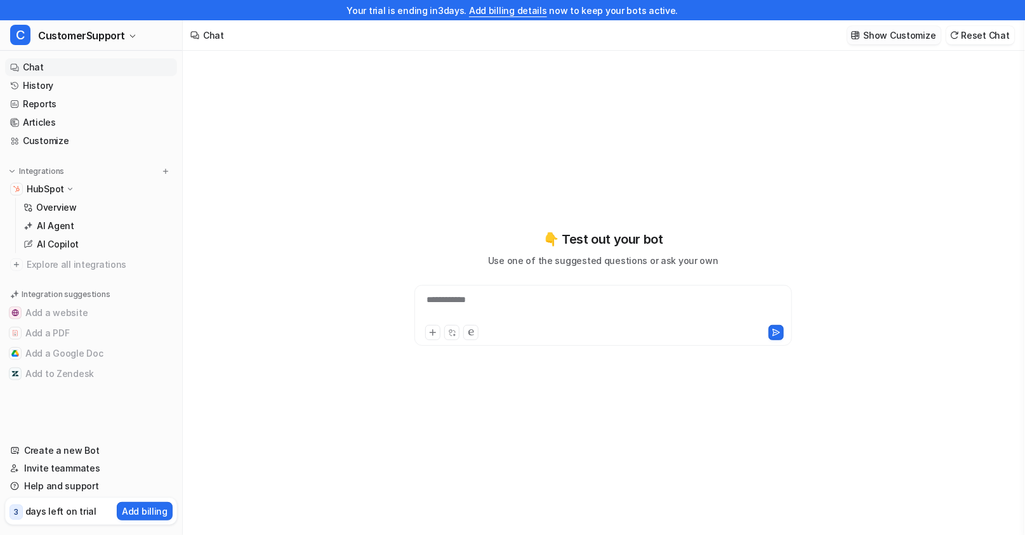
click at [509, 37] on p "Show Customize" at bounding box center [899, 35] width 72 height 13
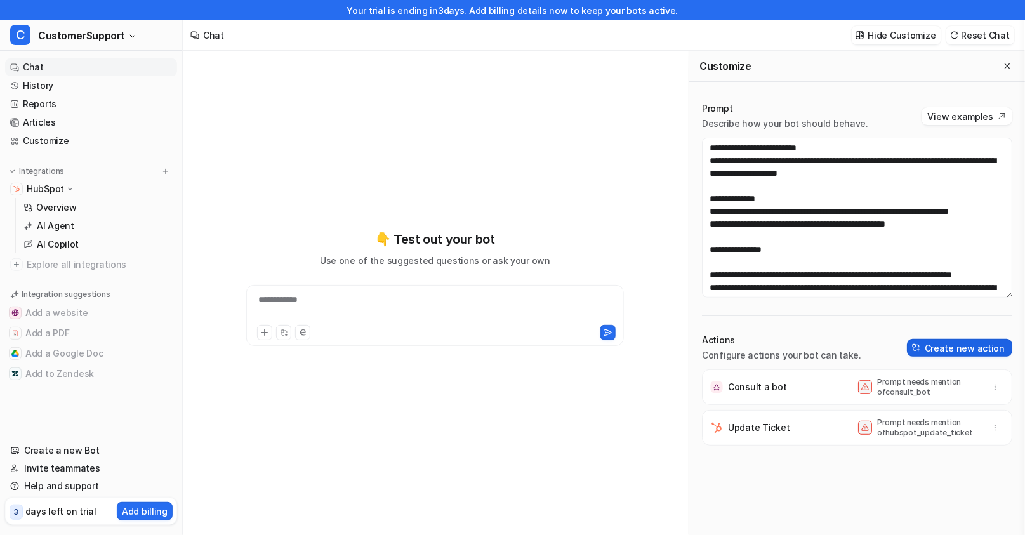
click at [509, 342] on button "Create new action" at bounding box center [959, 348] width 105 height 18
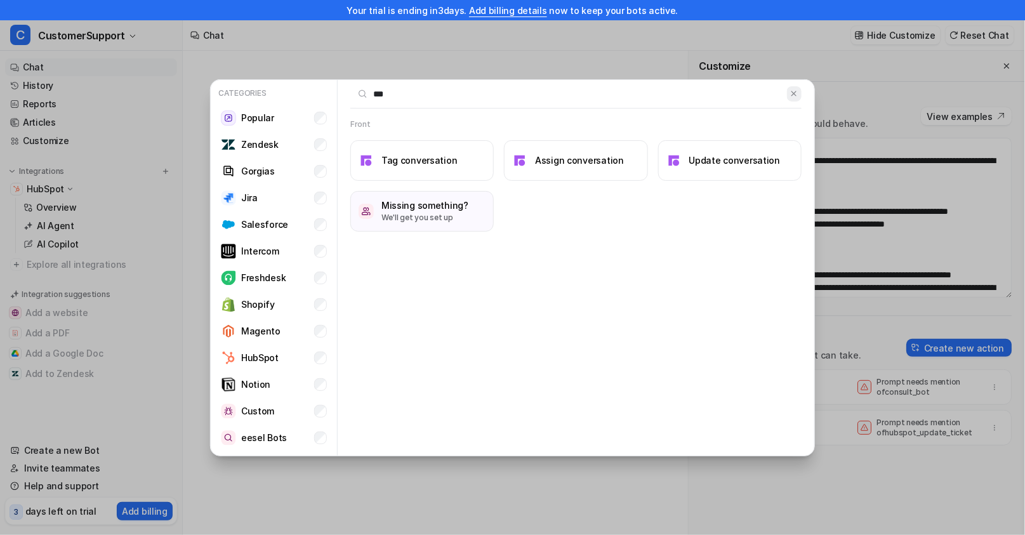
type input "***"
click at [509, 89] on img at bounding box center [793, 94] width 9 height 10
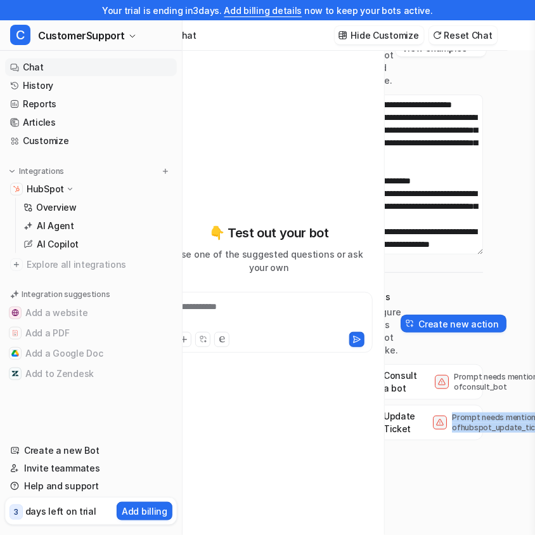
scroll to position [0, 81]
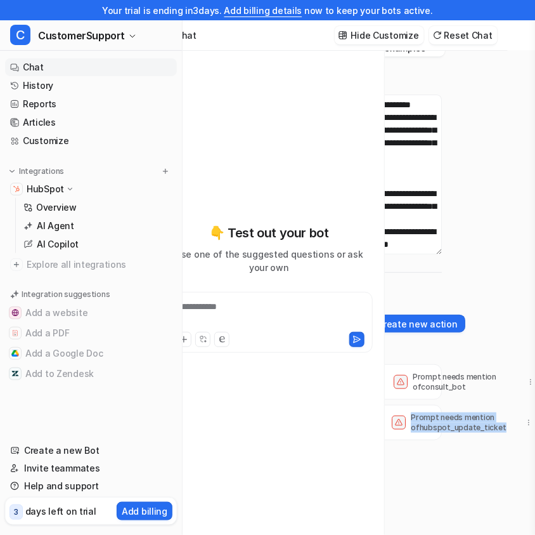
drag, startPoint x: 511, startPoint y: 422, endPoint x: 537, endPoint y: 420, distance: 25.4
click at [508, 420] on html "**********" at bounding box center [240, 267] width 535 height 535
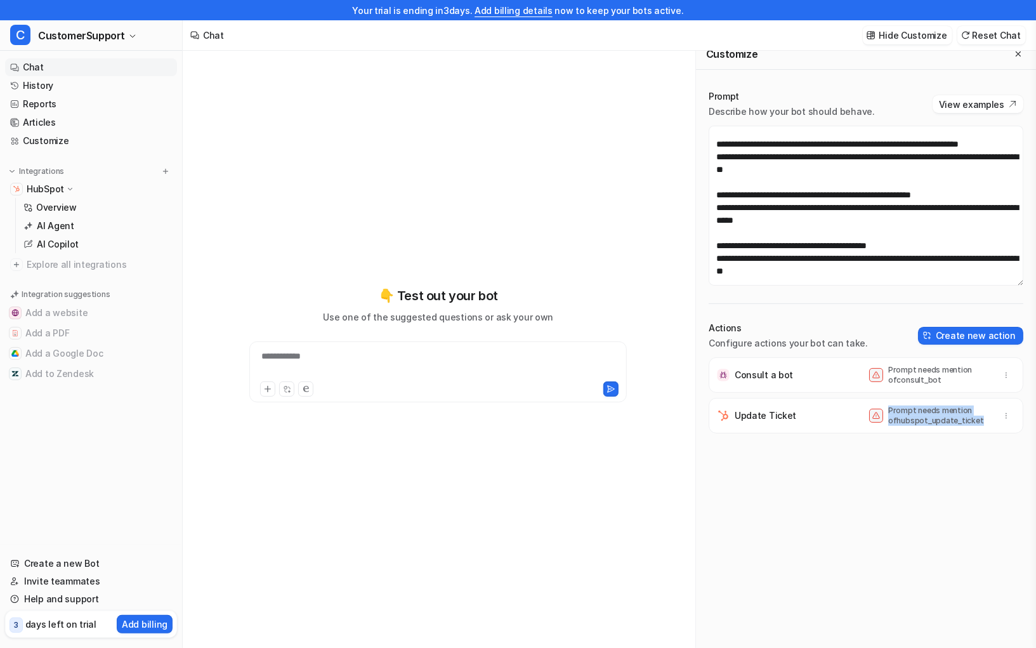
scroll to position [125, 0]
